Goal: Navigation & Orientation: Find specific page/section

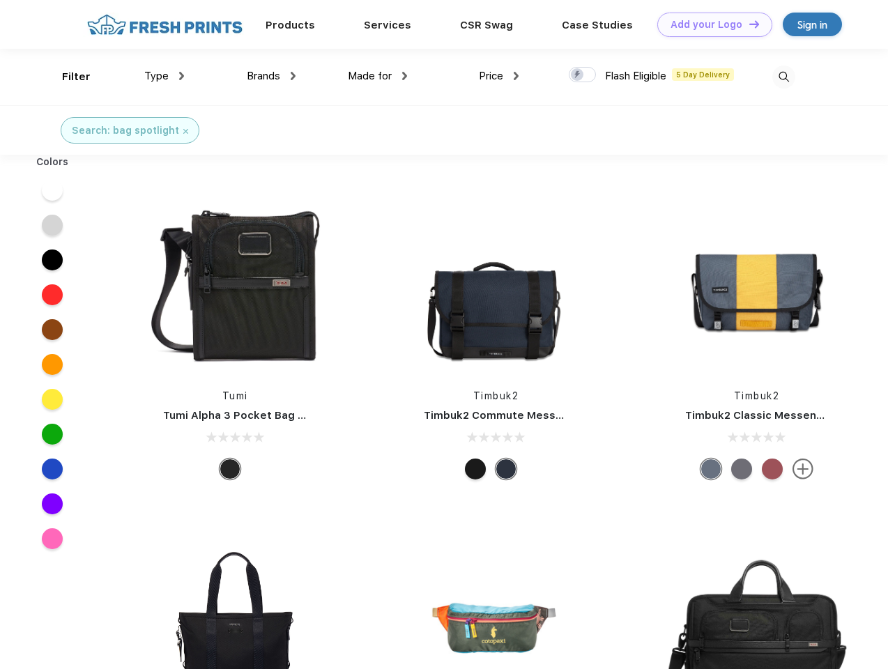
scroll to position [1, 0]
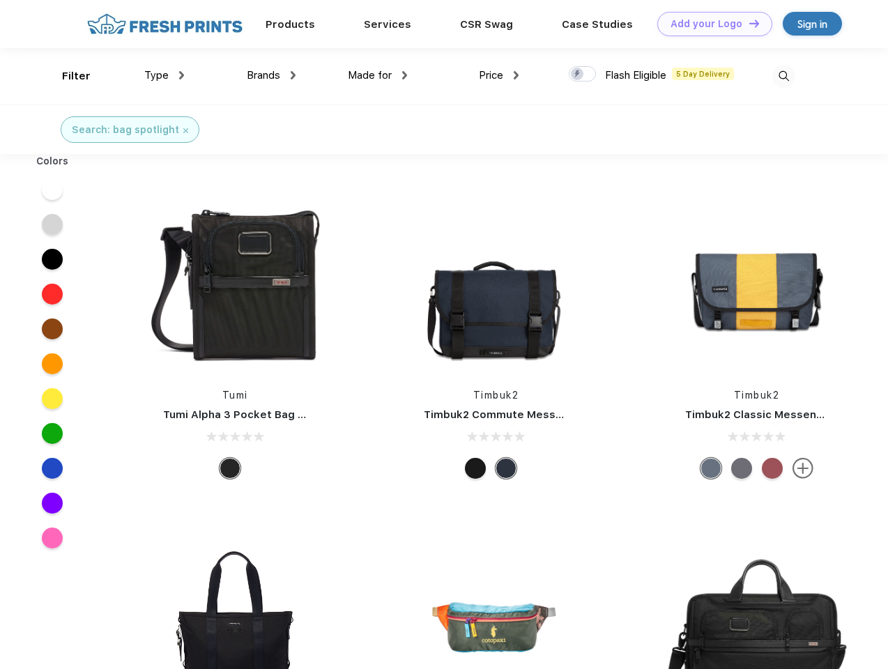
click at [710, 24] on link "Add your Logo Design Tool" at bounding box center [715, 24] width 115 height 24
click at [0, 0] on div "Design Tool" at bounding box center [0, 0] width 0 height 0
click at [748, 23] on link "Add your Logo Design Tool" at bounding box center [715, 24] width 115 height 24
click at [67, 76] on div "Filter" at bounding box center [76, 76] width 29 height 16
click at [165, 75] on span "Type" at bounding box center [156, 75] width 24 height 13
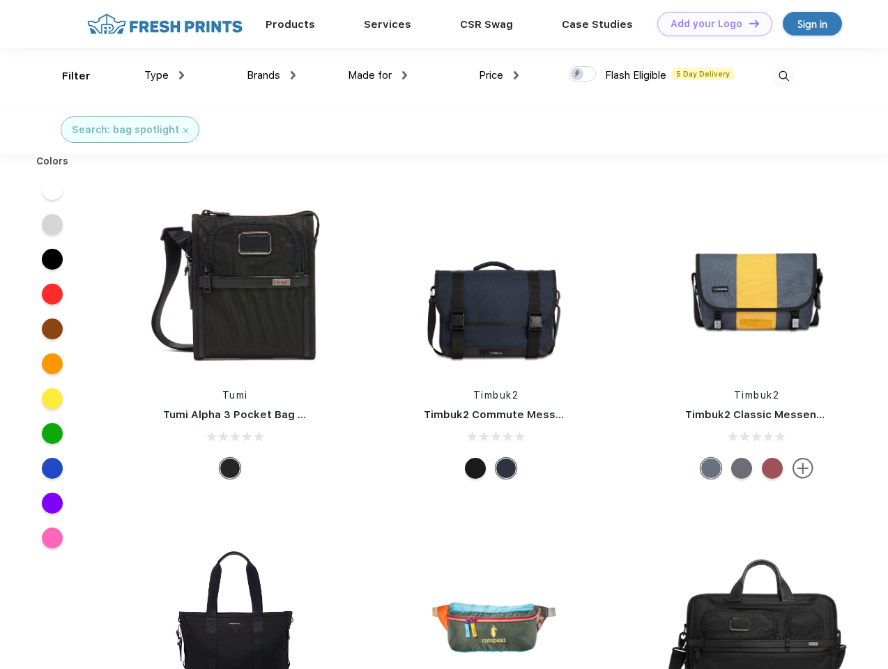
click at [271, 75] on span "Brands" at bounding box center [263, 75] width 33 height 13
click at [378, 75] on span "Made for" at bounding box center [370, 75] width 44 height 13
click at [499, 75] on span "Price" at bounding box center [491, 75] width 24 height 13
click at [583, 75] on div at bounding box center [582, 73] width 27 height 15
click at [578, 75] on input "checkbox" at bounding box center [573, 70] width 9 height 9
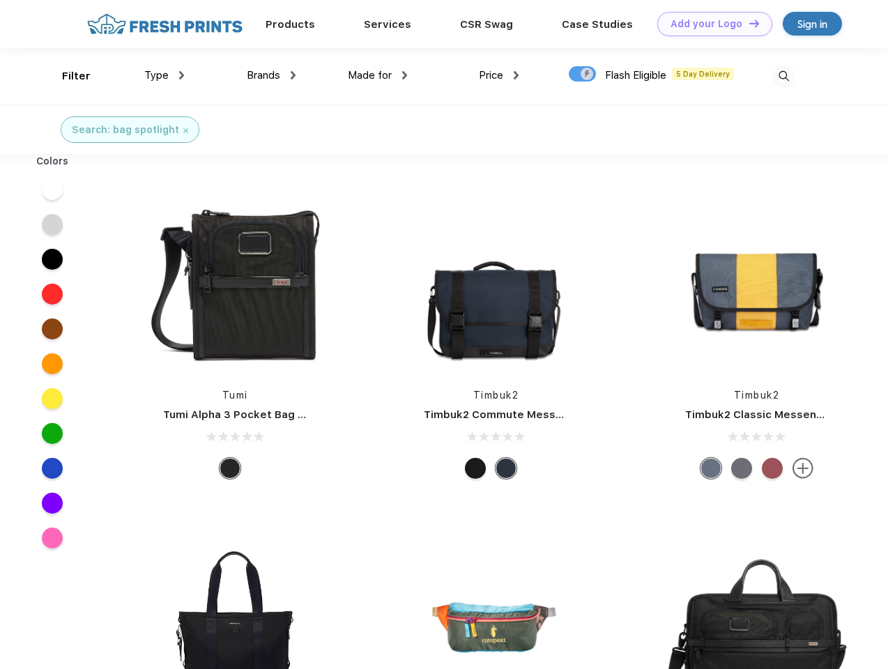
click at [784, 76] on img at bounding box center [784, 76] width 23 height 23
